Goal: Task Accomplishment & Management: Manage account settings

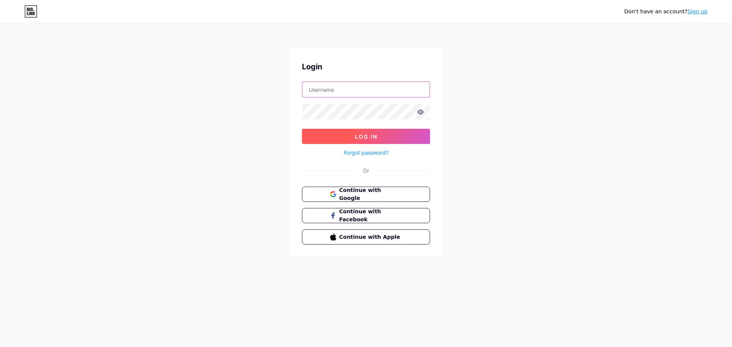
type input "photocopy_hardi"
click at [379, 137] on button "Log In" at bounding box center [366, 136] width 128 height 15
click at [419, 112] on icon at bounding box center [420, 111] width 7 height 5
click at [415, 135] on button "Log In" at bounding box center [366, 136] width 128 height 15
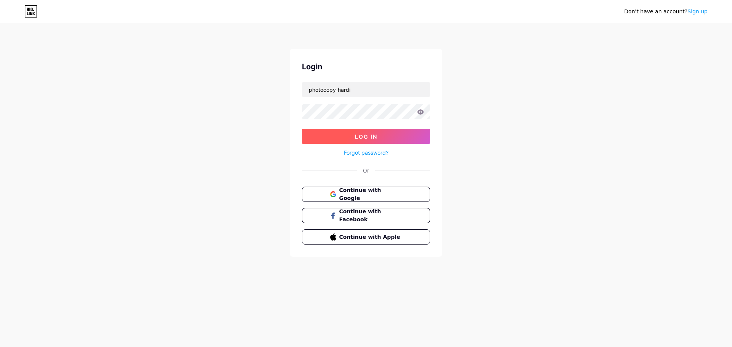
click at [415, 135] on button "Log In" at bounding box center [366, 136] width 128 height 15
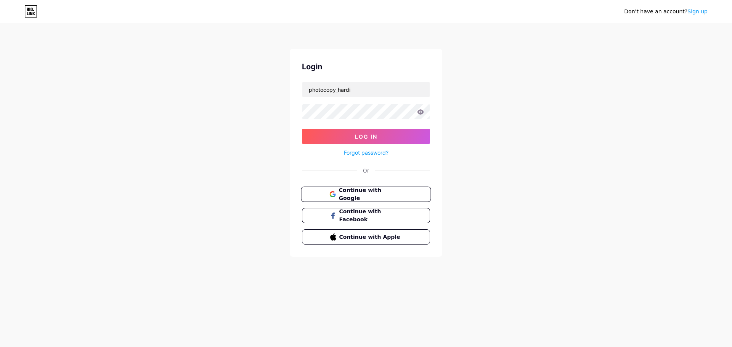
click at [398, 195] on span "Continue with Google" at bounding box center [370, 194] width 64 height 16
type input "photocopy_hardi"
click at [342, 135] on button "Log In" at bounding box center [366, 136] width 128 height 15
click at [341, 135] on button "Log In" at bounding box center [366, 136] width 128 height 15
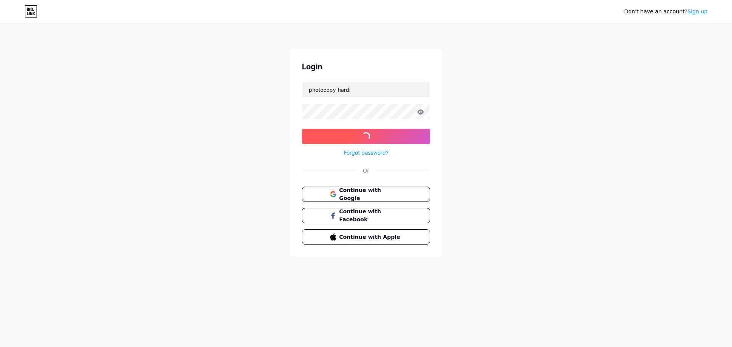
click at [341, 135] on button "Log In" at bounding box center [366, 136] width 128 height 15
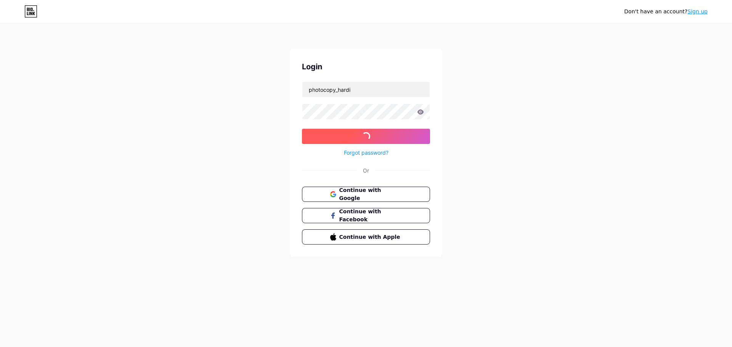
click at [341, 135] on button "Log In" at bounding box center [366, 136] width 128 height 15
click at [392, 139] on button "Log In" at bounding box center [366, 136] width 128 height 15
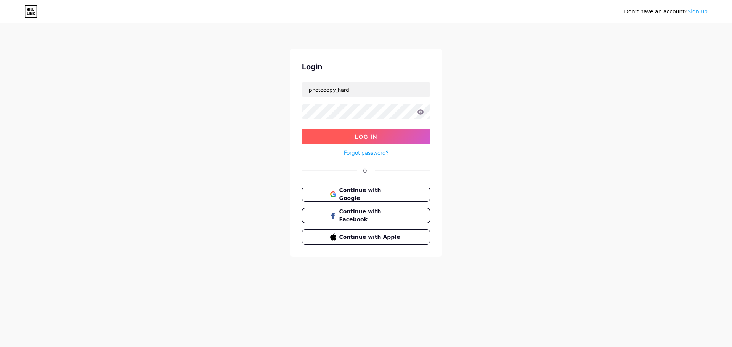
click at [392, 139] on button "Log In" at bounding box center [366, 136] width 128 height 15
click at [358, 91] on input "photocopy_hardi" at bounding box center [365, 89] width 127 height 15
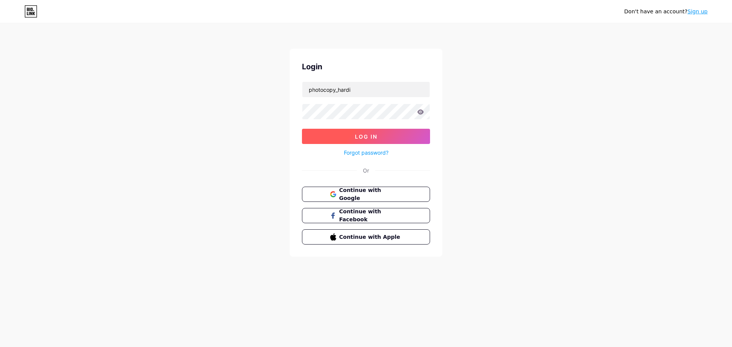
click at [380, 140] on button "Log In" at bounding box center [366, 136] width 128 height 15
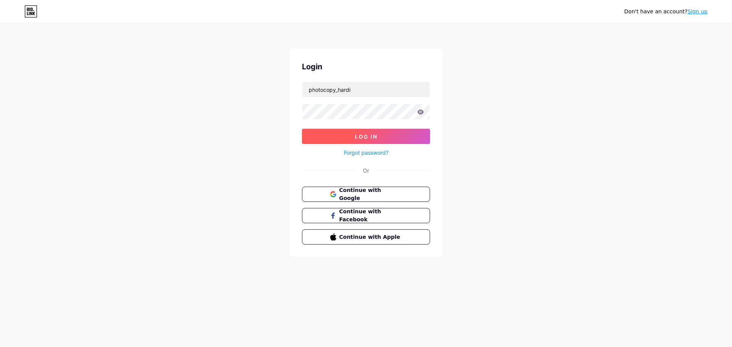
click at [380, 140] on button "Log In" at bounding box center [366, 136] width 128 height 15
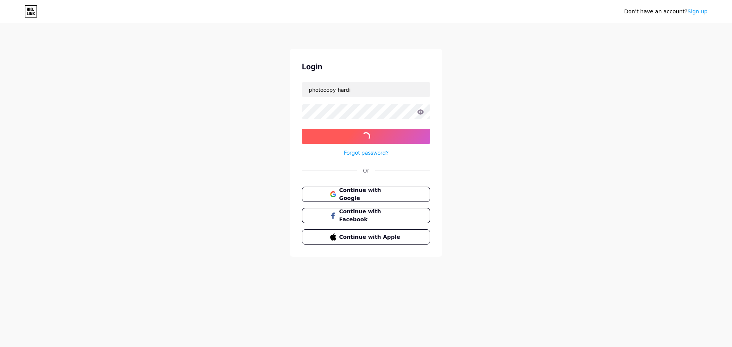
click at [380, 140] on button "Log In" at bounding box center [366, 136] width 128 height 15
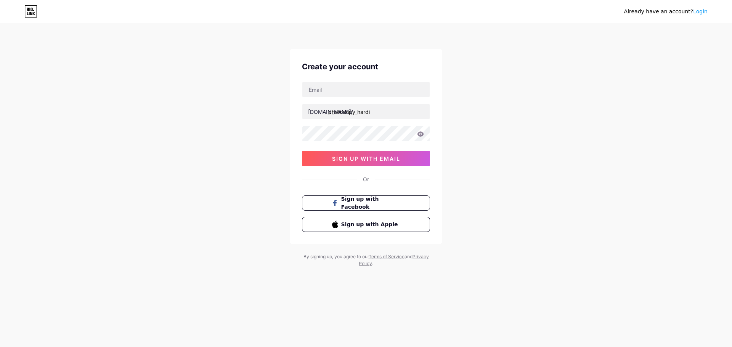
click at [420, 136] on icon at bounding box center [420, 133] width 6 height 5
click at [701, 14] on link "Login" at bounding box center [700, 11] width 14 height 6
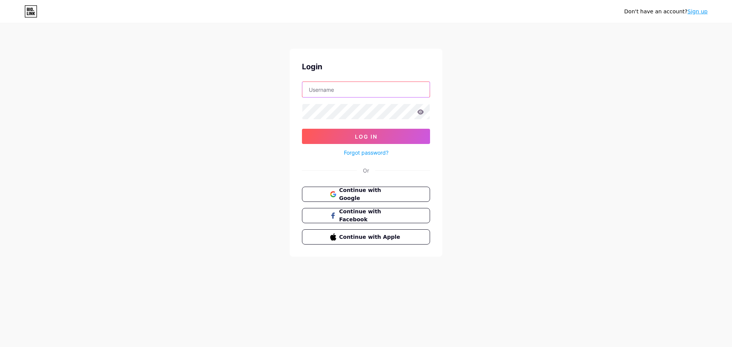
type input "photocopy_hardi"
click at [384, 137] on button "Log In" at bounding box center [366, 136] width 128 height 15
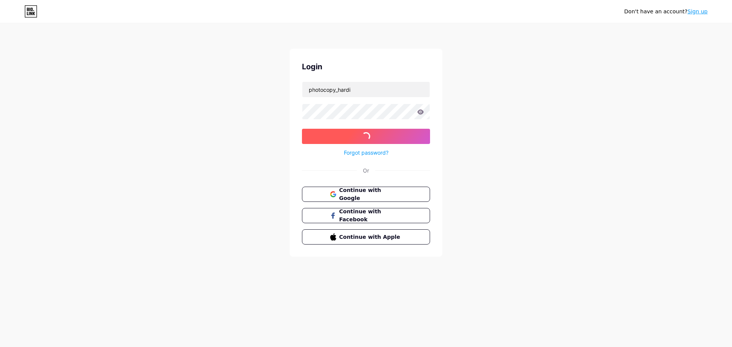
click at [384, 137] on button "Log In" at bounding box center [366, 136] width 128 height 15
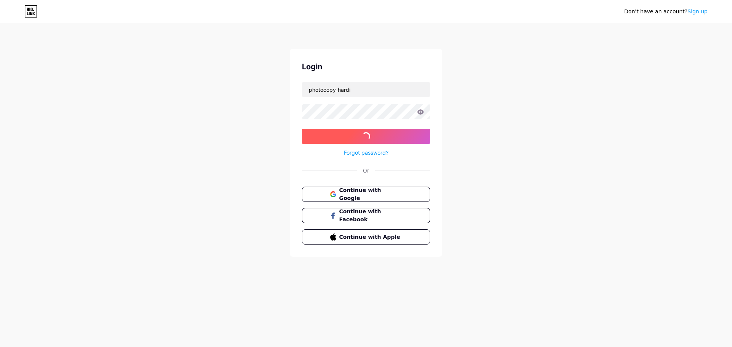
click at [384, 137] on button "Log In" at bounding box center [366, 136] width 128 height 15
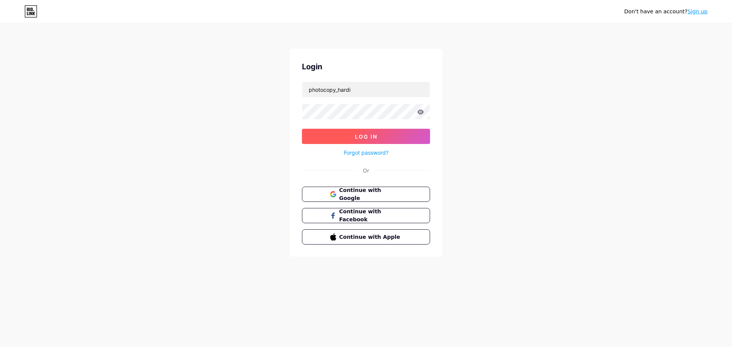
click at [384, 137] on button "Log In" at bounding box center [366, 136] width 128 height 15
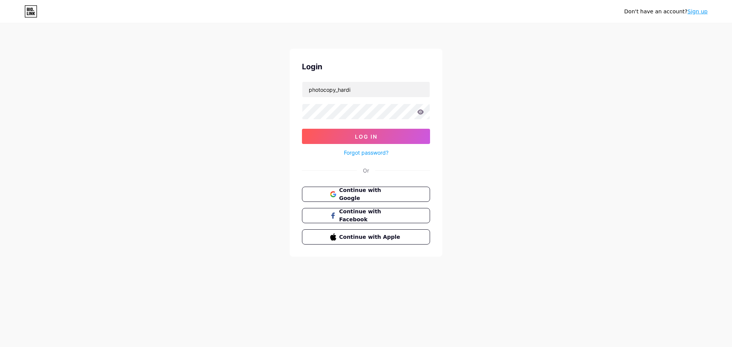
drag, startPoint x: 689, startPoint y: 122, endPoint x: 691, endPoint y: 117, distance: 5.5
click at [689, 122] on div "Don't have an account? Sign up Login photocopy_hardi Log In Forgot password? Or…" at bounding box center [366, 140] width 732 height 281
